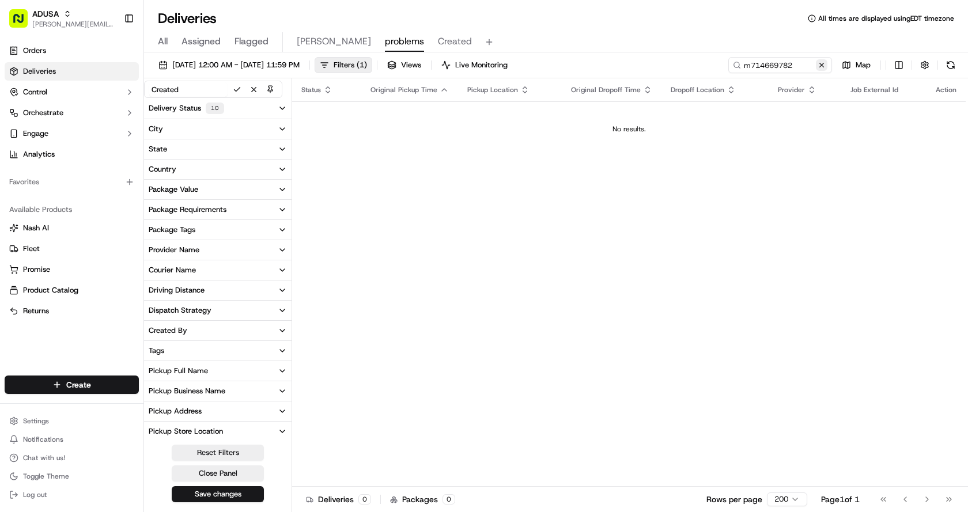
click at [821, 63] on button at bounding box center [822, 65] width 12 height 12
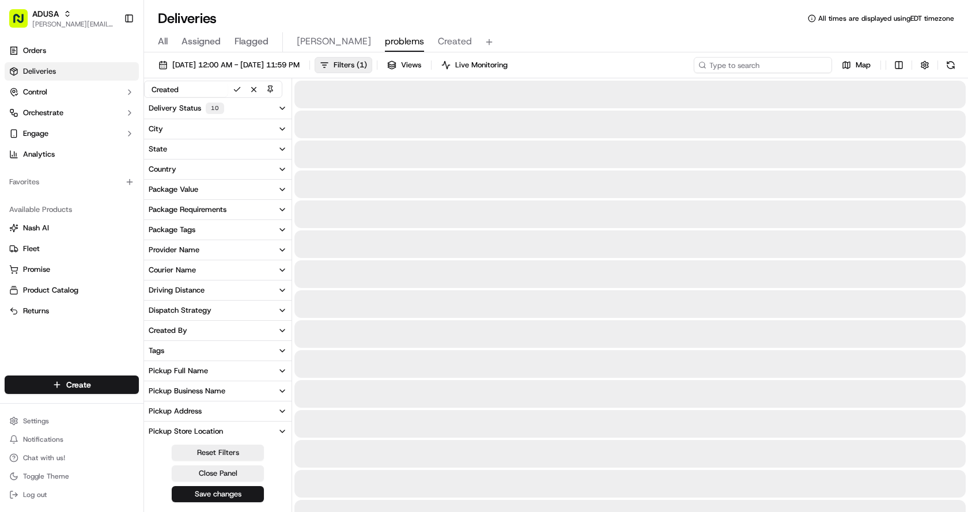
paste input "m716018465"
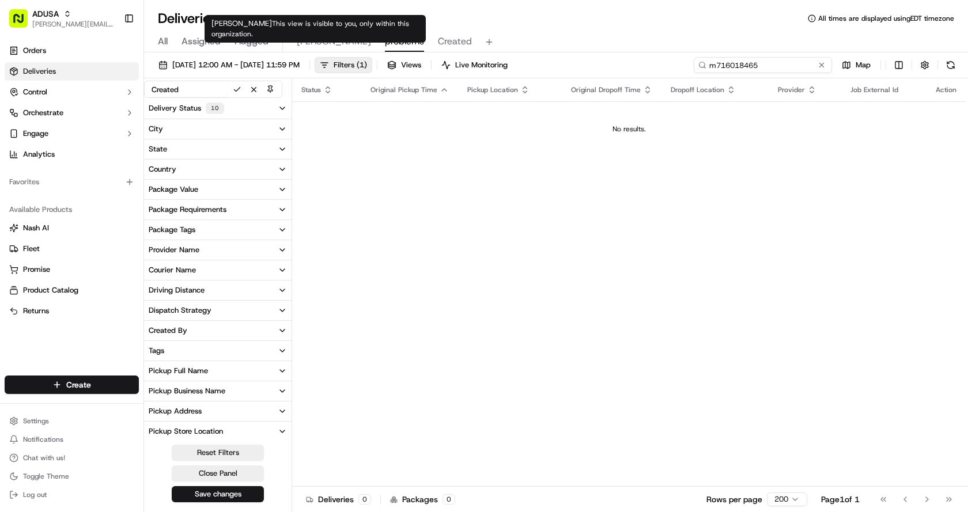
type input "m716018465"
click at [311, 42] on span "[PERSON_NAME]" at bounding box center [334, 42] width 74 height 14
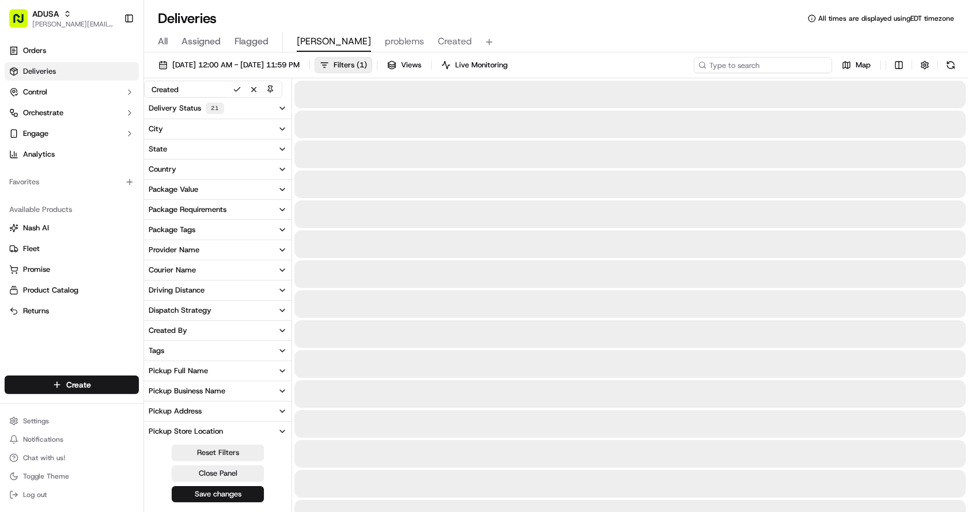
paste input "m716018465"
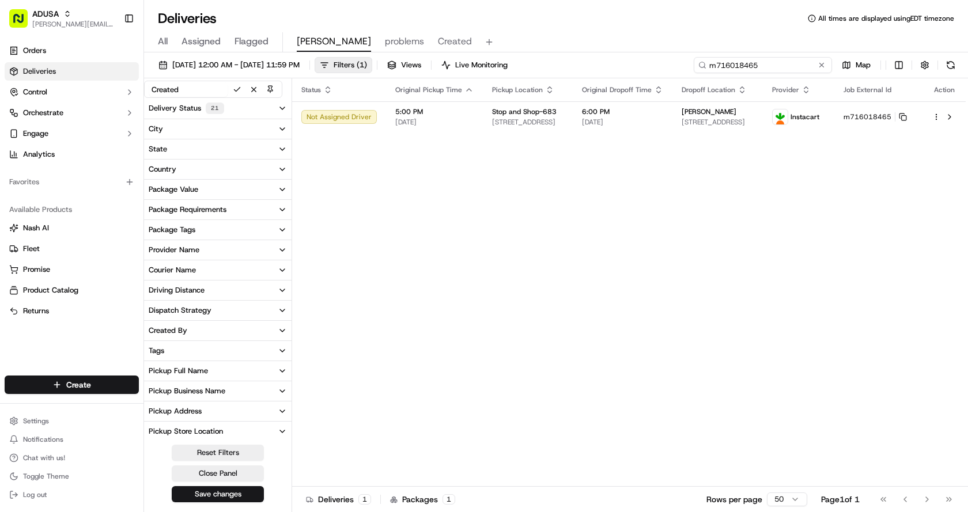
type input "m716018465"
click at [471, 115] on td "5:00 PM [DATE]" at bounding box center [434, 116] width 97 height 31
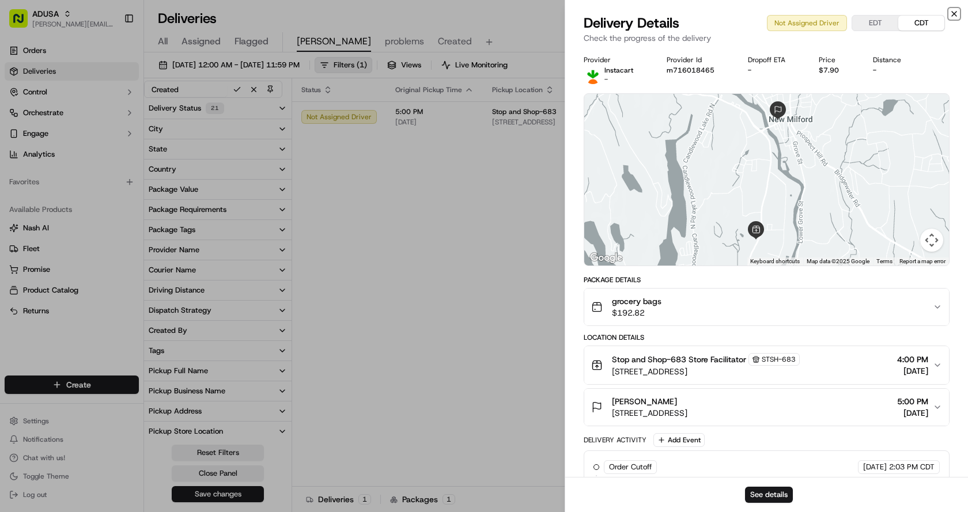
click at [955, 10] on icon "button" at bounding box center [953, 13] width 9 height 9
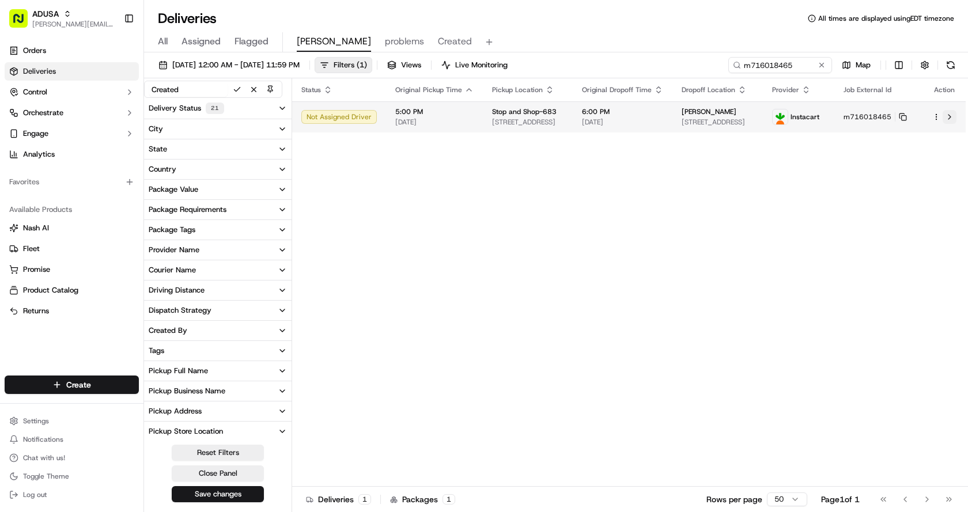
click at [951, 113] on button at bounding box center [950, 117] width 14 height 14
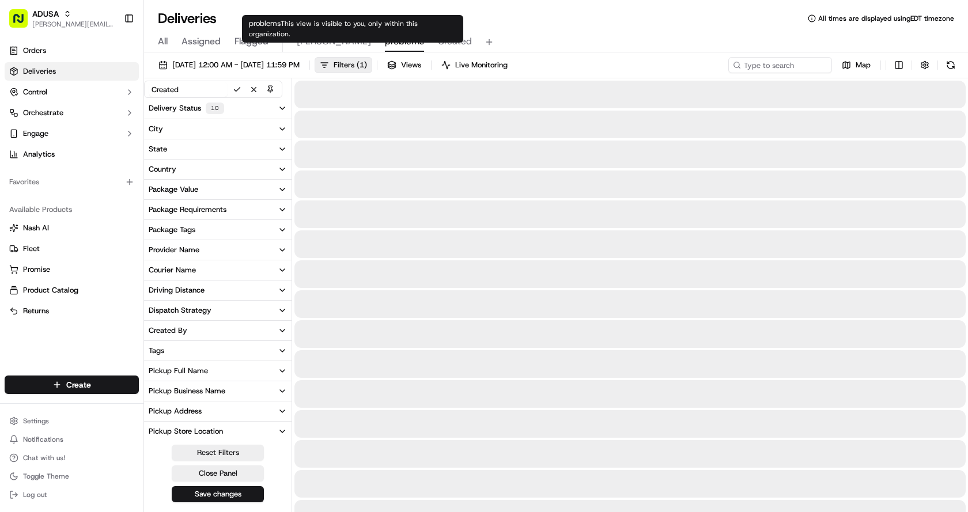
click at [385, 44] on span "problems" at bounding box center [404, 42] width 39 height 14
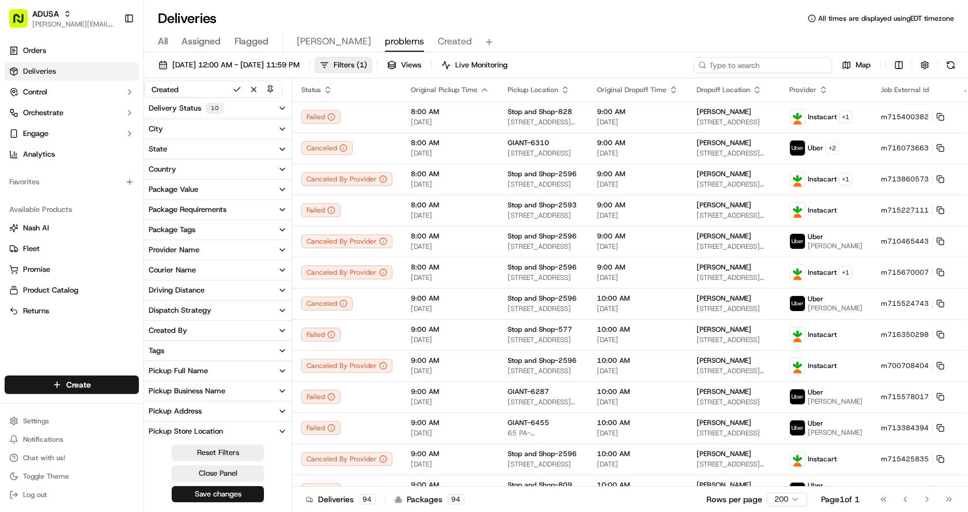
paste input "m713908485"
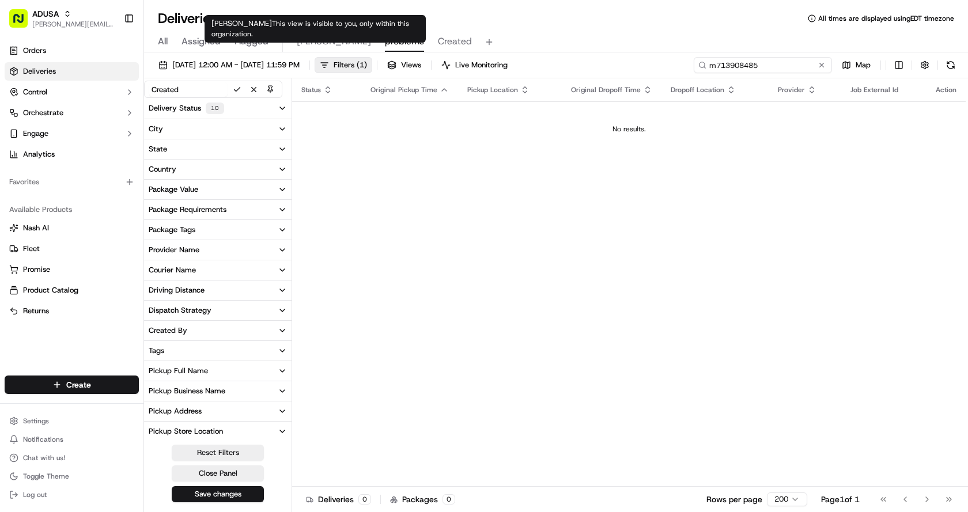
type input "m713908485"
click at [310, 39] on span "[PERSON_NAME]" at bounding box center [334, 42] width 74 height 14
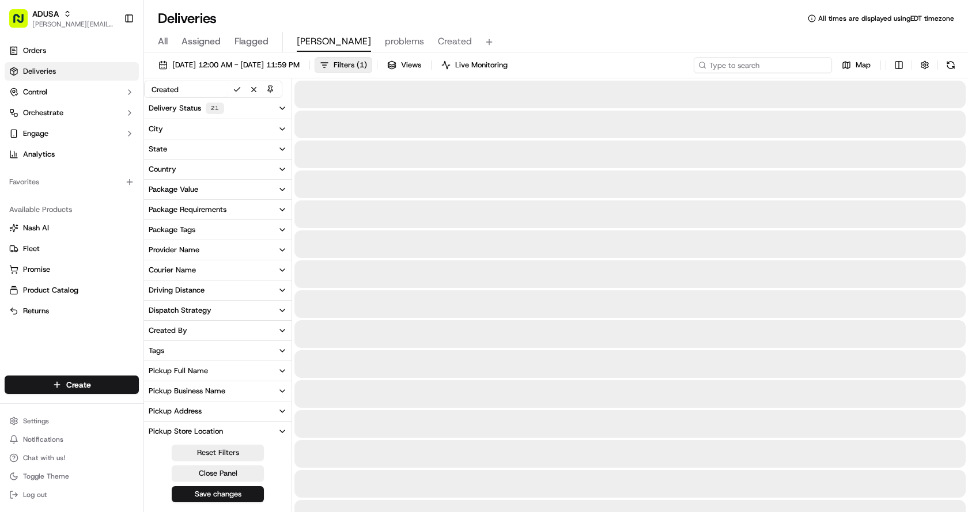
paste input "m713908485"
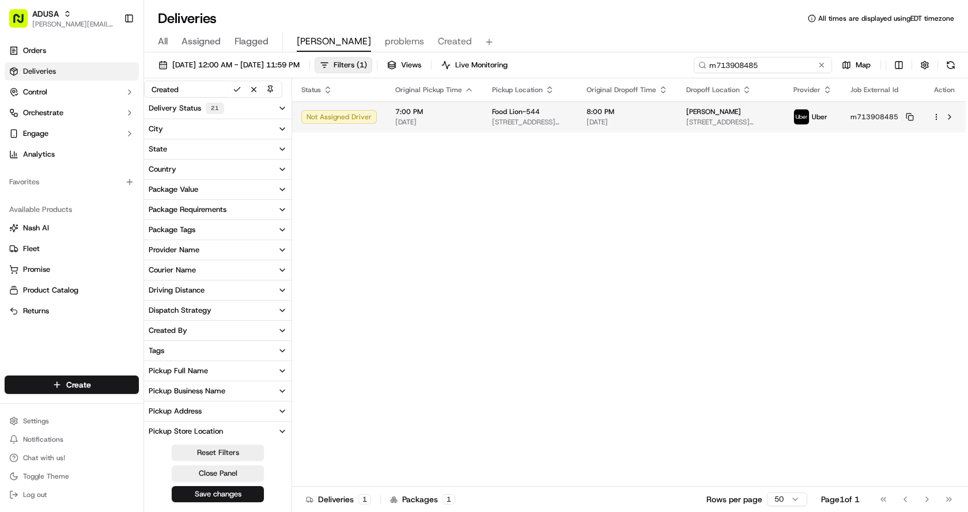
type input "m713908485"
click at [460, 114] on span "7:00 PM" at bounding box center [434, 111] width 78 height 9
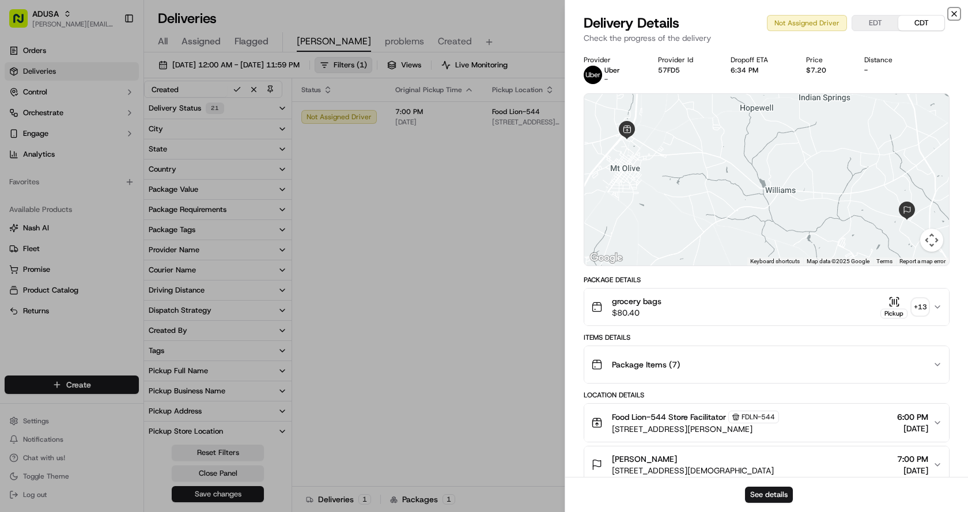
click at [957, 14] on icon "button" at bounding box center [953, 13] width 9 height 9
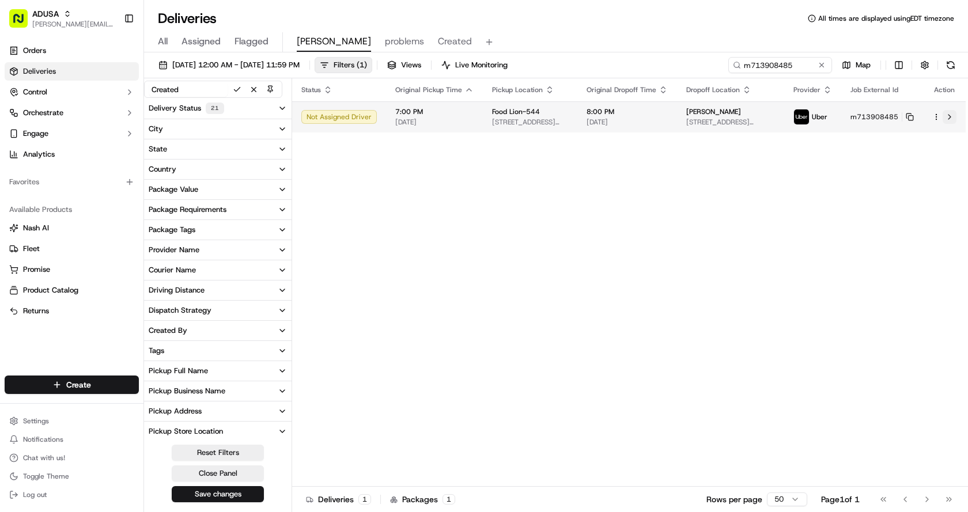
click at [948, 117] on button at bounding box center [950, 117] width 14 height 14
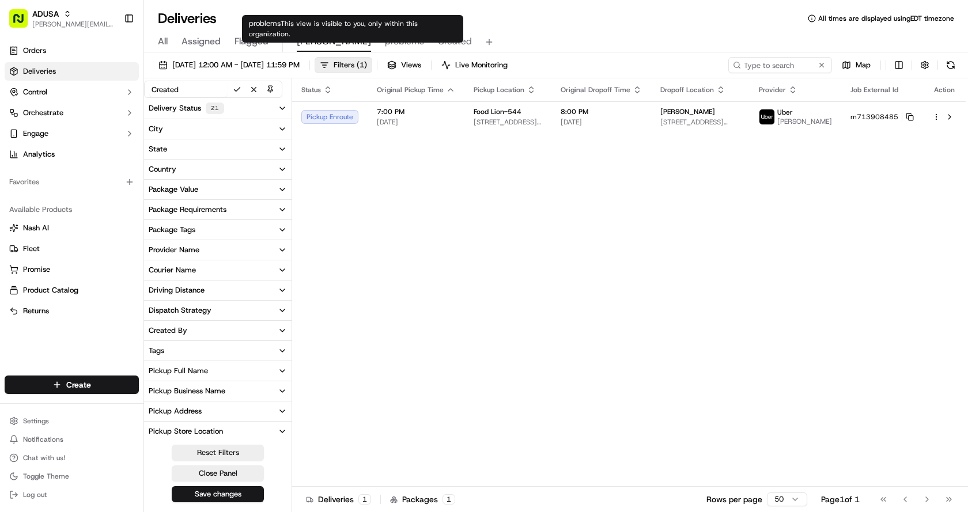
click at [385, 44] on span "problems" at bounding box center [404, 42] width 39 height 14
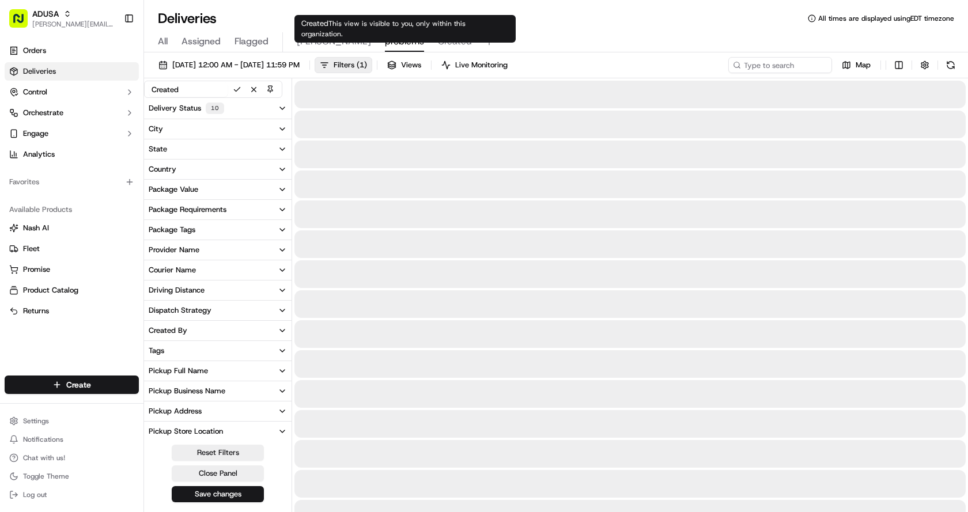
click at [438, 39] on span "Created" at bounding box center [455, 42] width 34 height 14
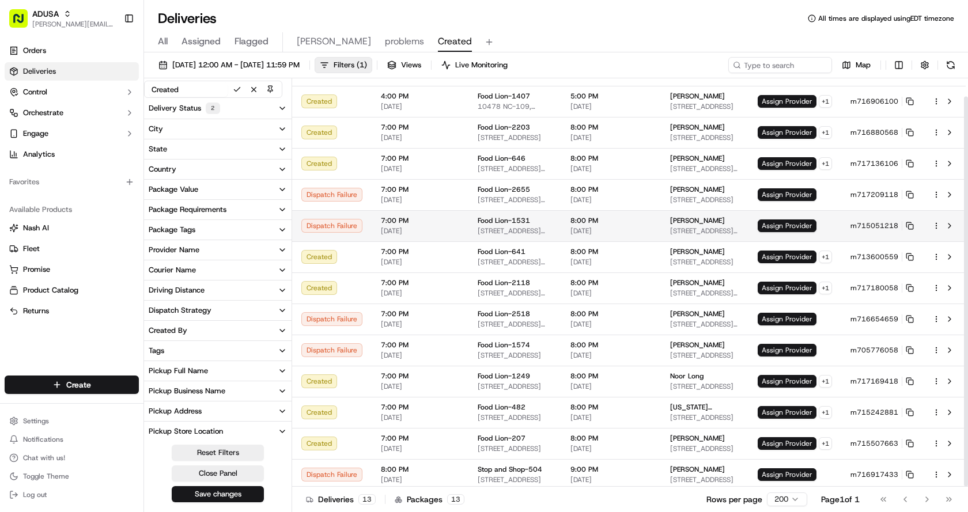
scroll to position [19, 0]
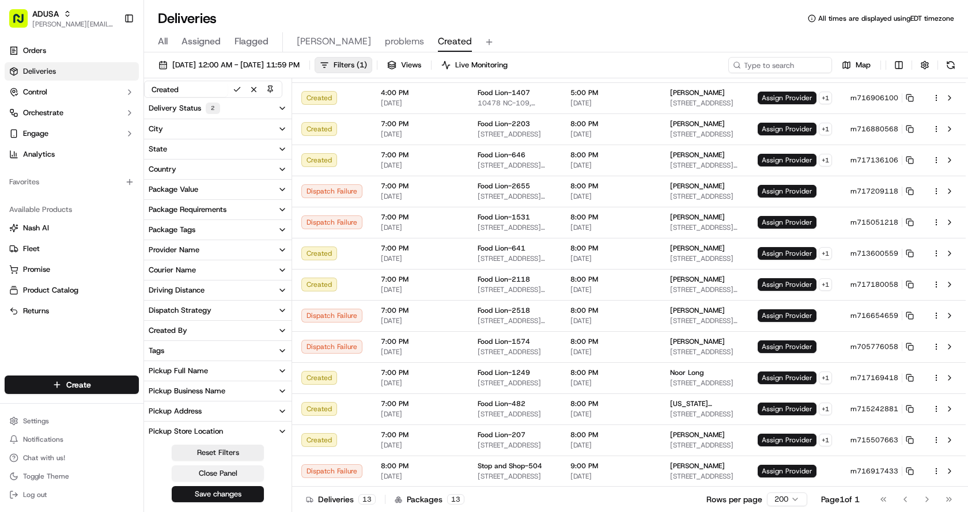
click at [221, 478] on button "Close Panel" at bounding box center [218, 473] width 92 height 16
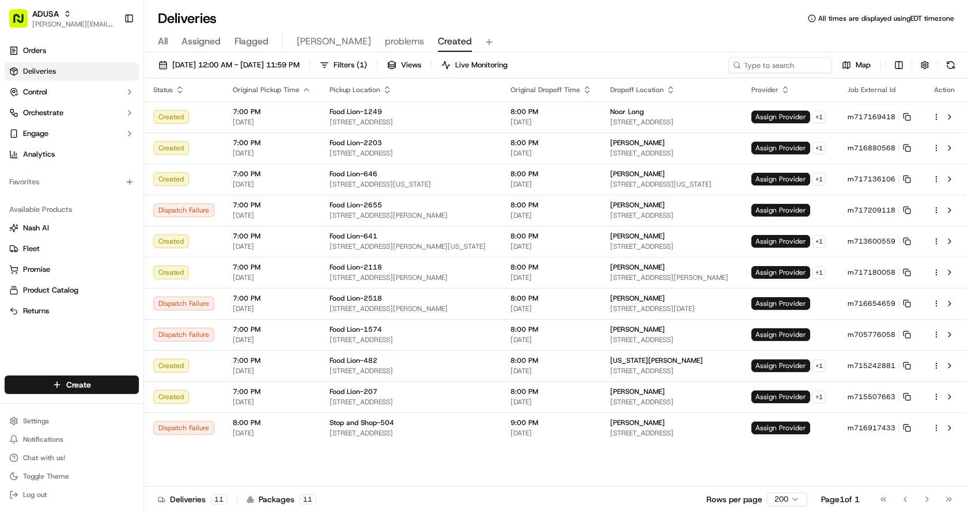
scroll to position [0, 0]
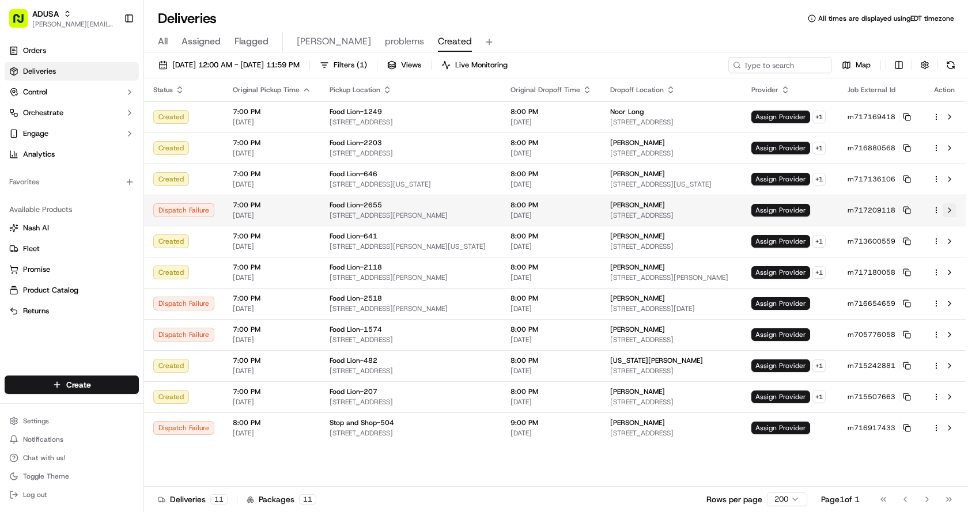
click at [947, 209] on button at bounding box center [950, 210] width 14 height 14
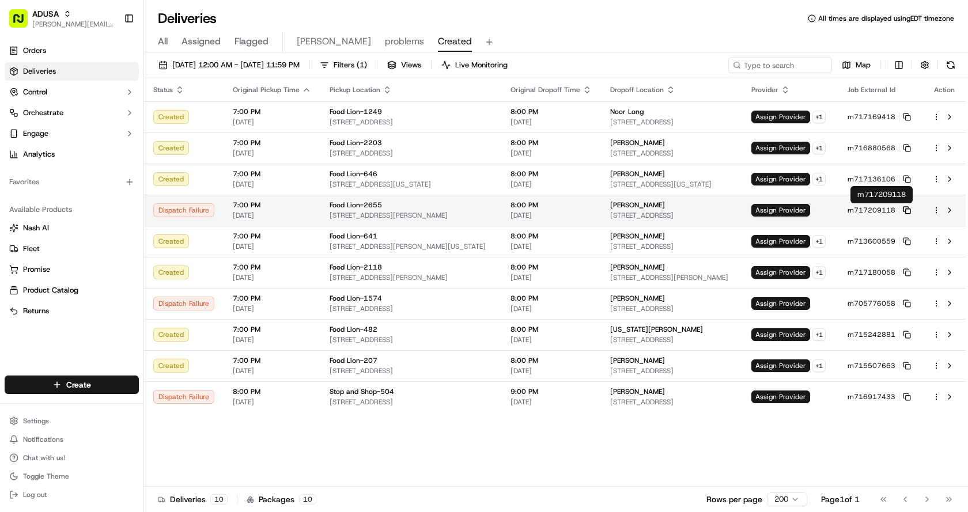
click at [911, 210] on icon at bounding box center [907, 210] width 8 height 8
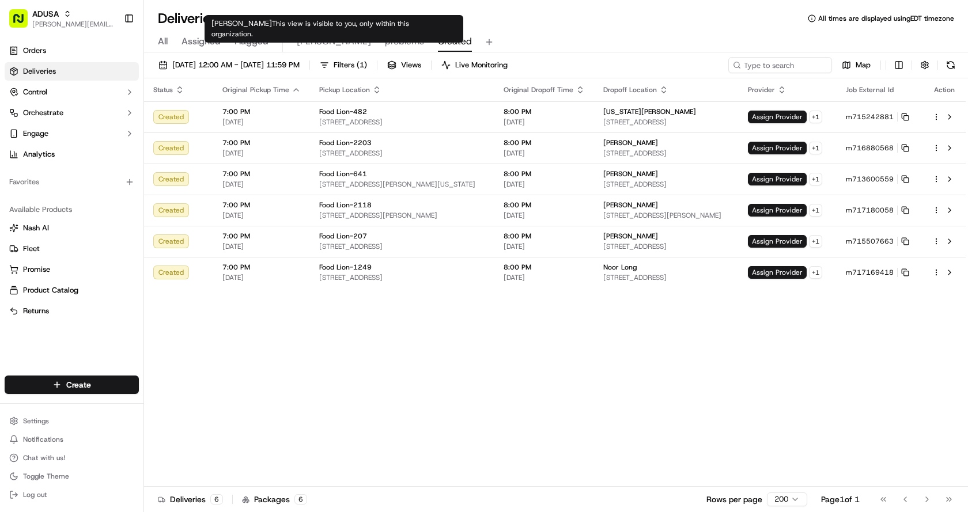
click at [305, 43] on span "[PERSON_NAME]" at bounding box center [334, 42] width 74 height 14
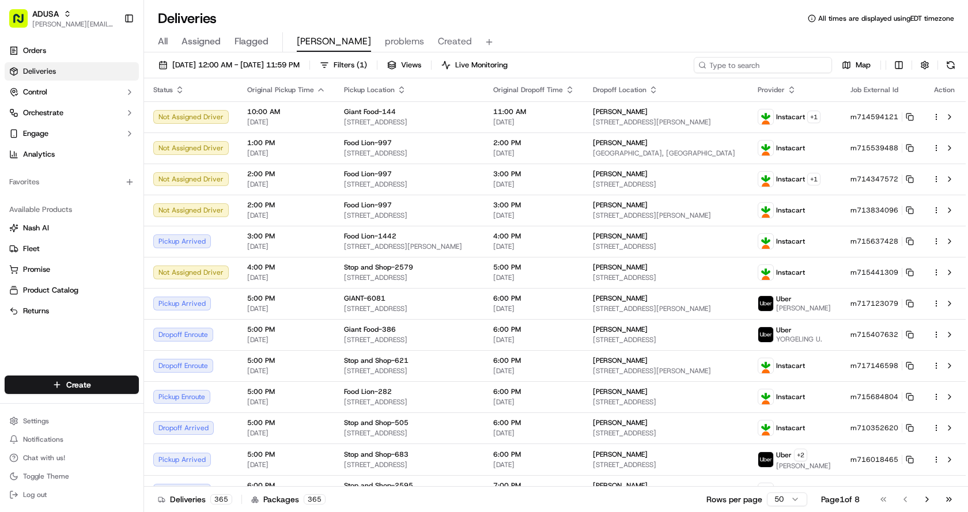
paste input "m716018465"
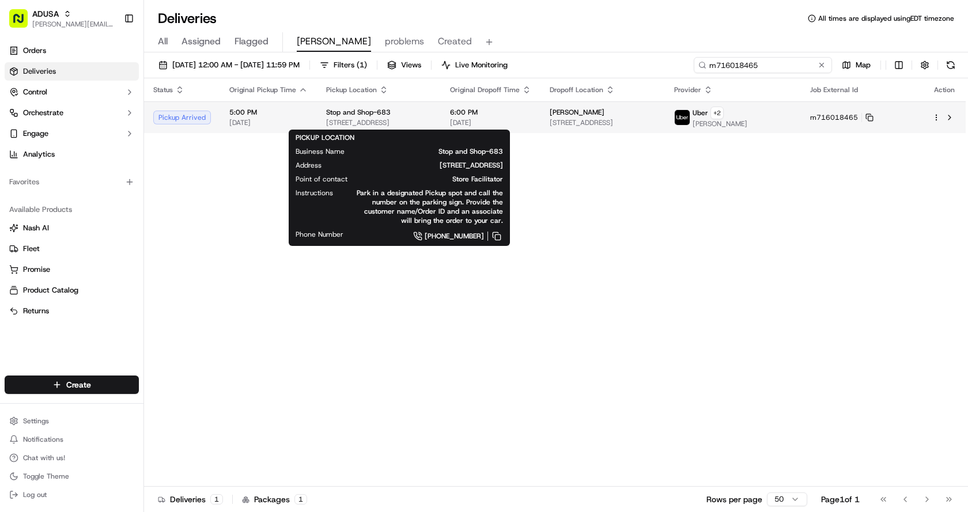
type input "m716018465"
click at [426, 111] on div "Stop and Shop-683" at bounding box center [378, 112] width 105 height 9
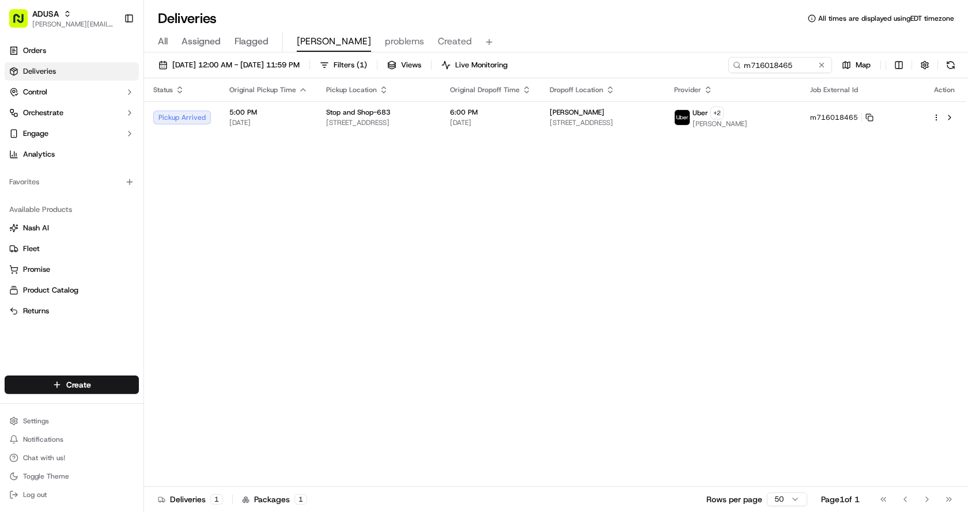
click at [540, 20] on div "Deliveries All times are displayed using EDT timezone" at bounding box center [556, 18] width 824 height 18
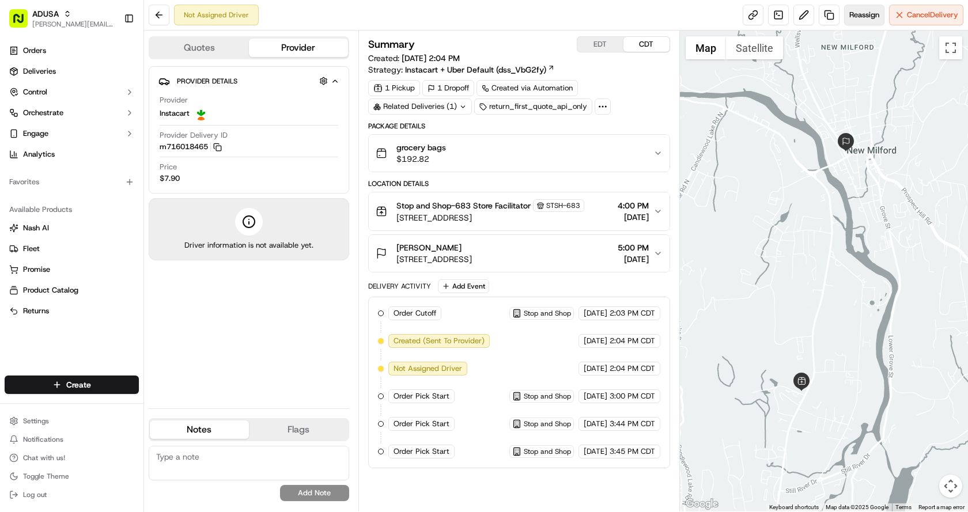
click at [865, 10] on span "Reassign" at bounding box center [864, 15] width 30 height 10
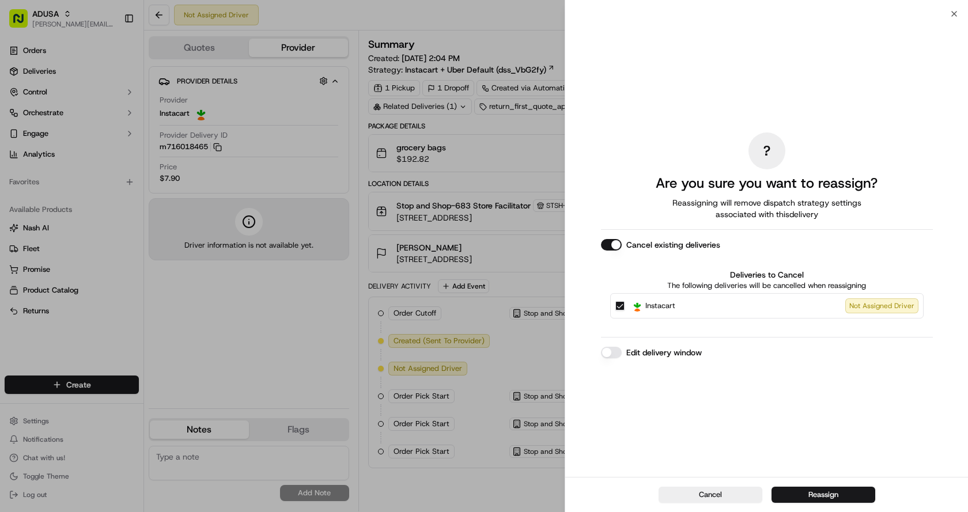
click at [611, 350] on button "Edit delivery window" at bounding box center [611, 353] width 21 height 12
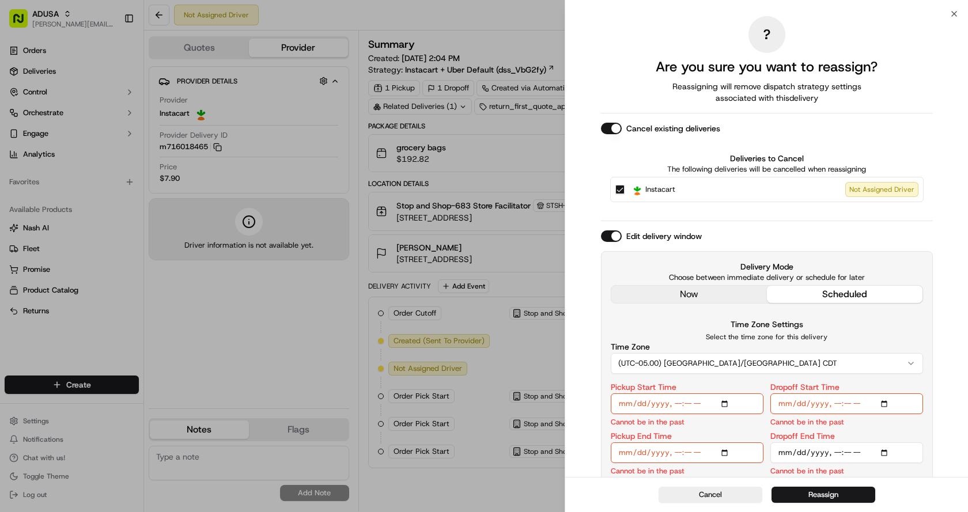
click at [684, 403] on input "Pickup Start Time" at bounding box center [687, 403] width 153 height 21
click at [676, 407] on input "Pickup Start Time" at bounding box center [687, 403] width 153 height 21
type input "2025-09-21T19:00"
click at [680, 451] on input "Pickup End Time" at bounding box center [687, 452] width 153 height 21
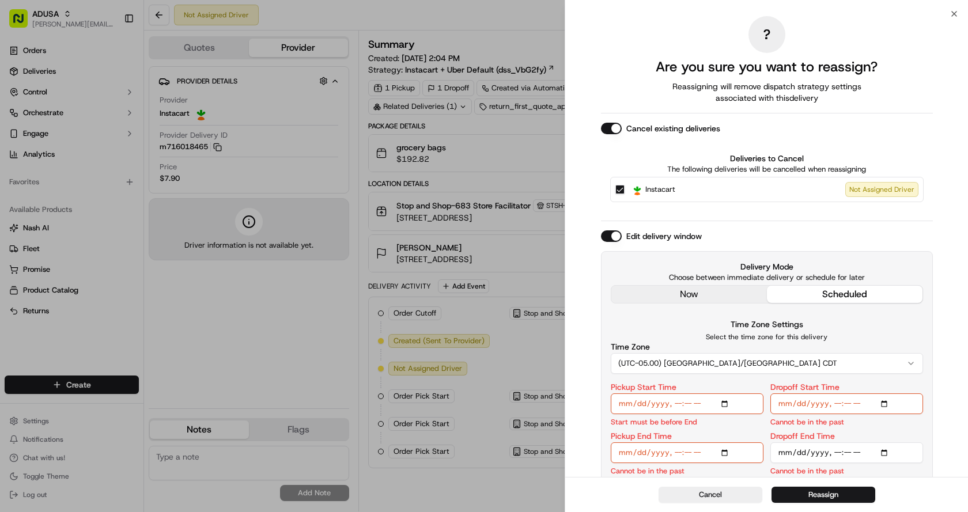
click at [677, 451] on input "Pickup End Time" at bounding box center [687, 452] width 153 height 21
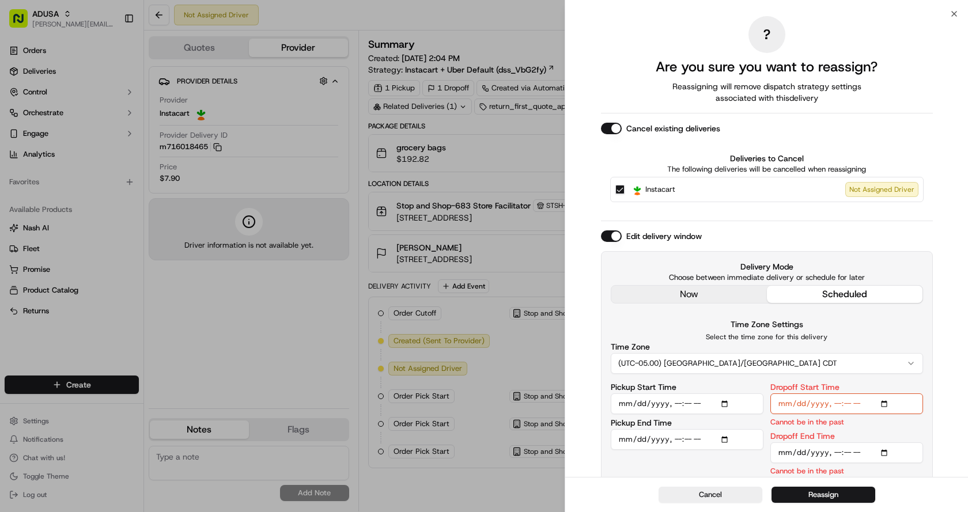
type input "2025-09-21T19:30"
click at [839, 404] on input "Dropoff Start Time" at bounding box center [846, 403] width 153 height 21
type input "2025-09-21T19:30"
click at [835, 453] on input "Dropoff End Time" at bounding box center [846, 452] width 153 height 21
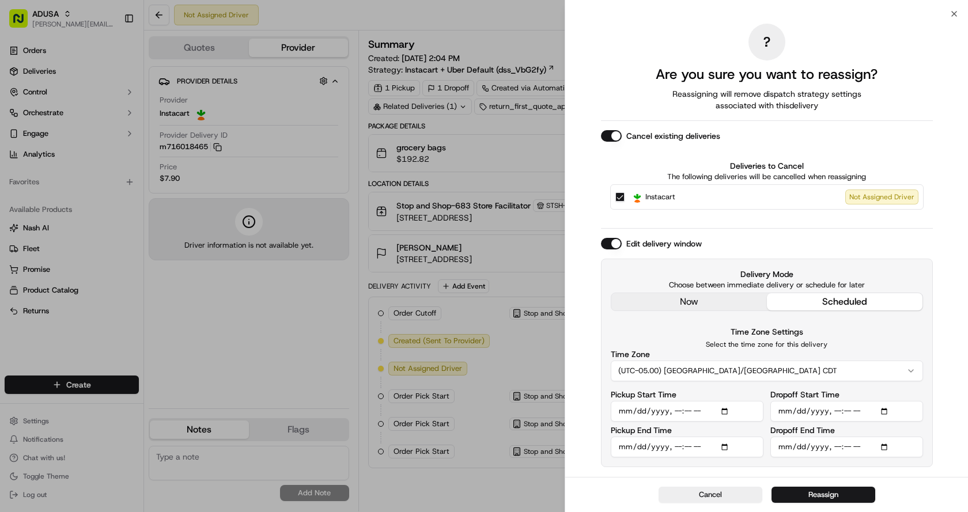
type input "2025-09-21T20:30"
click at [835, 497] on button "Reassign" at bounding box center [823, 495] width 104 height 16
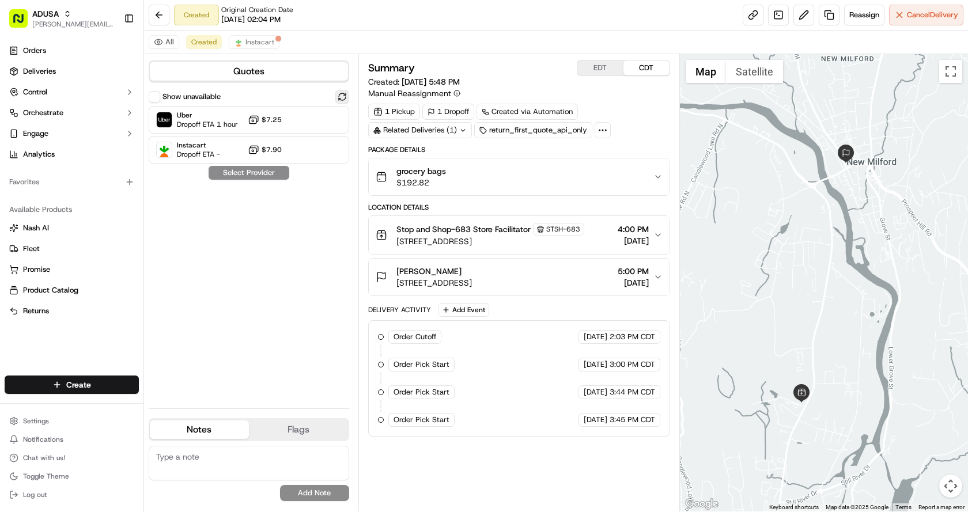
click at [346, 96] on button at bounding box center [342, 97] width 14 height 14
click at [233, 148] on div "Instacart Dropoff ETA - $7.90" at bounding box center [249, 150] width 200 height 28
click at [249, 170] on button "Assign Provider" at bounding box center [249, 173] width 82 height 14
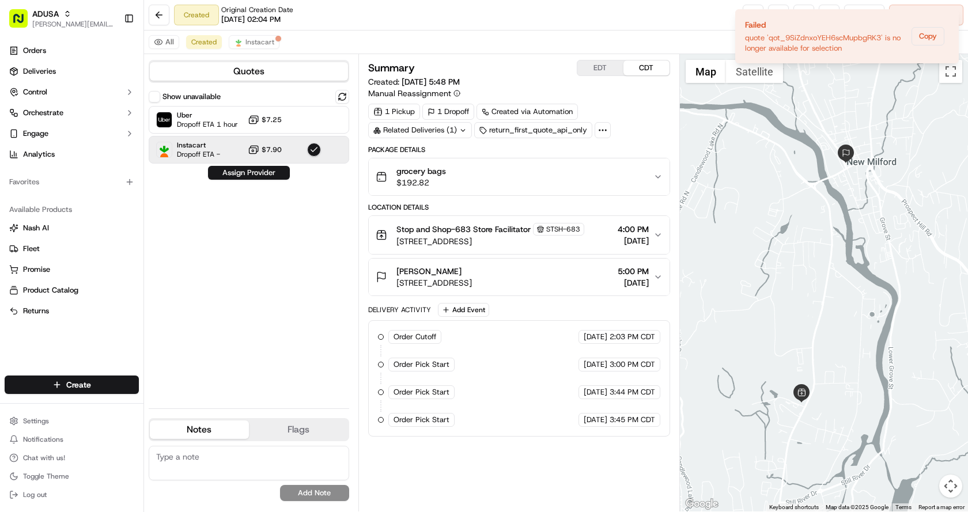
click at [319, 151] on button "button" at bounding box center [314, 150] width 14 height 14
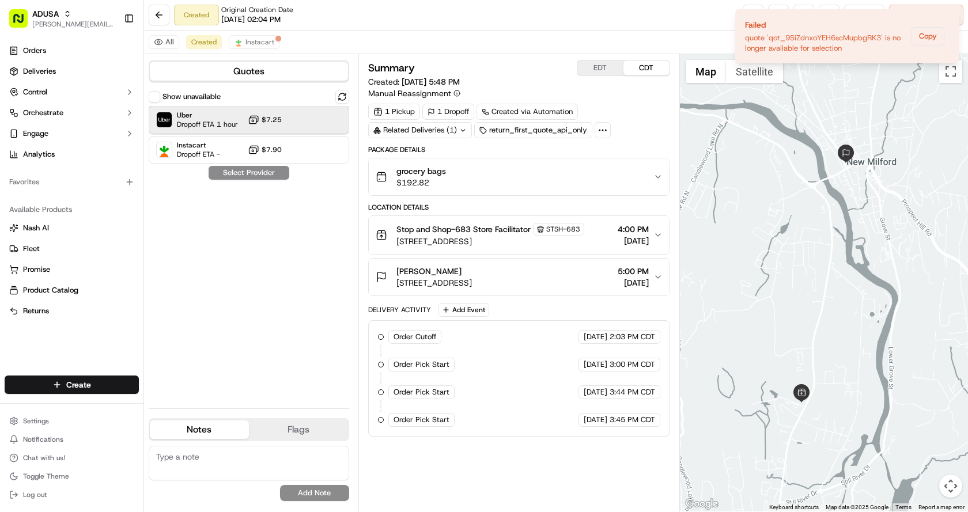
click at [312, 115] on div at bounding box center [314, 120] width 14 height 14
click at [252, 175] on button "Assign Provider" at bounding box center [249, 173] width 82 height 14
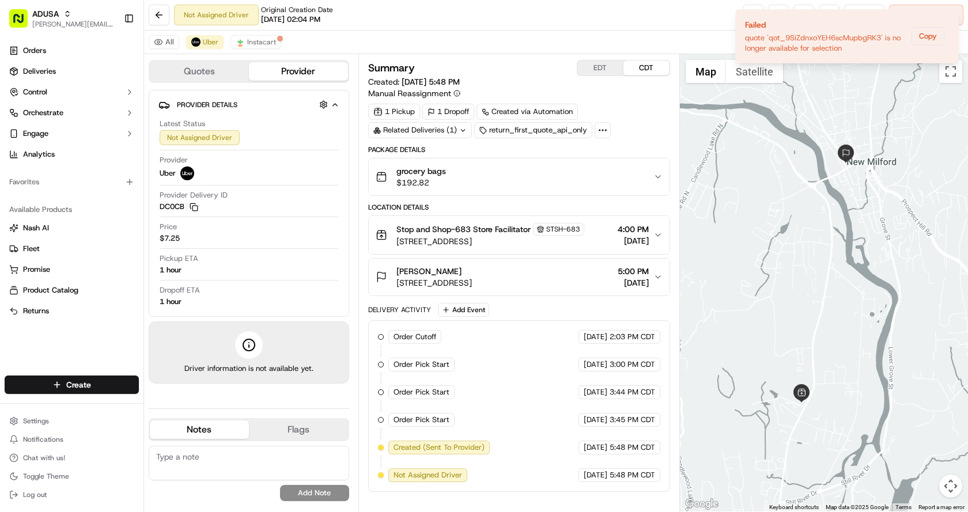
click at [558, 36] on div "All Uber Instacart" at bounding box center [556, 43] width 824 height 24
click at [559, 12] on div "Not Assigned Driver Original Creation Date 09/21/2025 02:04 PM Reassign Cancel …" at bounding box center [556, 15] width 824 height 31
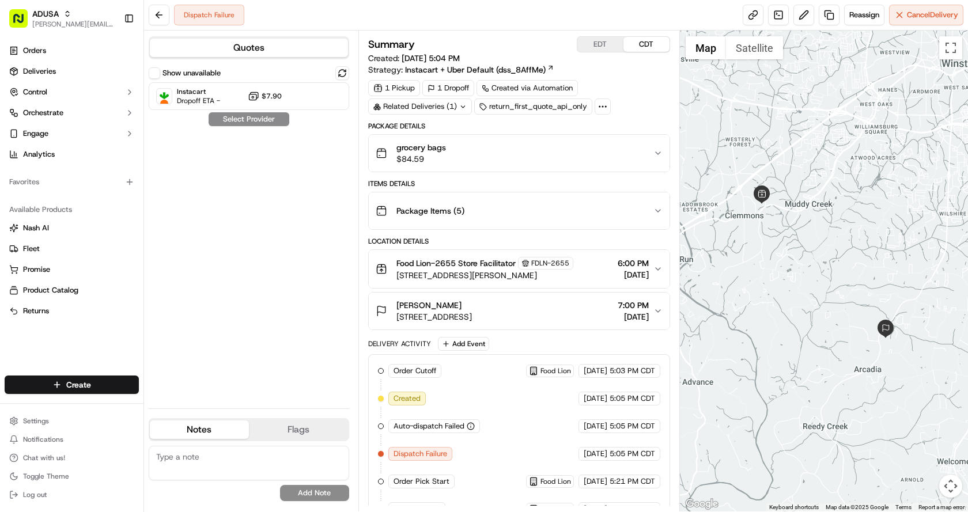
click at [232, 455] on textarea at bounding box center [249, 463] width 200 height 35
type textarea "n"
type textarea "unable to assign driver store was informed"
click at [285, 488] on button "Add Note" at bounding box center [314, 493] width 69 height 16
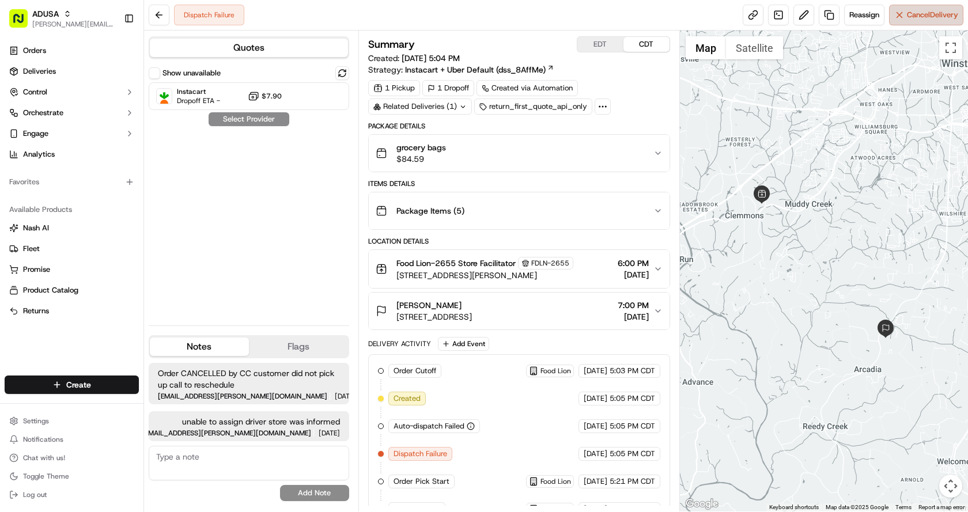
click at [937, 14] on span "Cancel Delivery" at bounding box center [932, 15] width 51 height 10
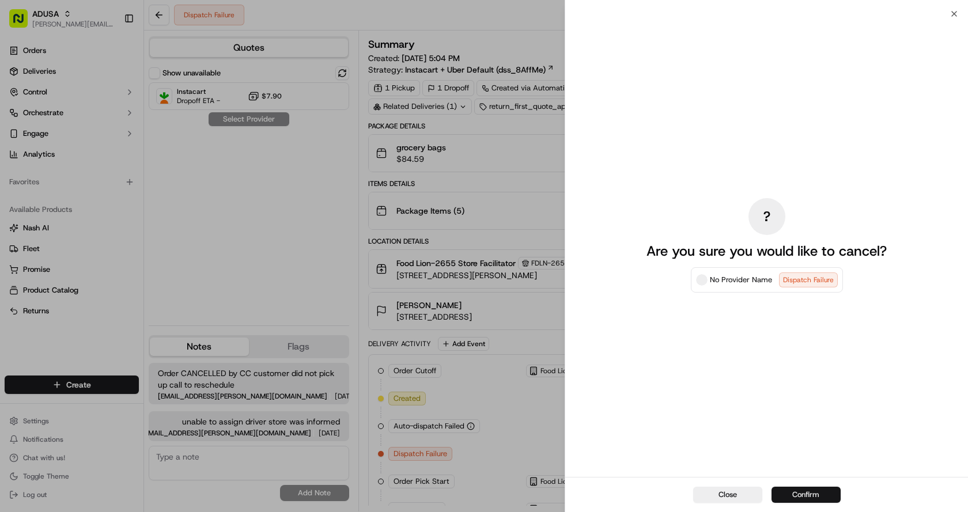
click at [794, 497] on button "Confirm" at bounding box center [805, 495] width 69 height 16
